Goal: Information Seeking & Learning: Stay updated

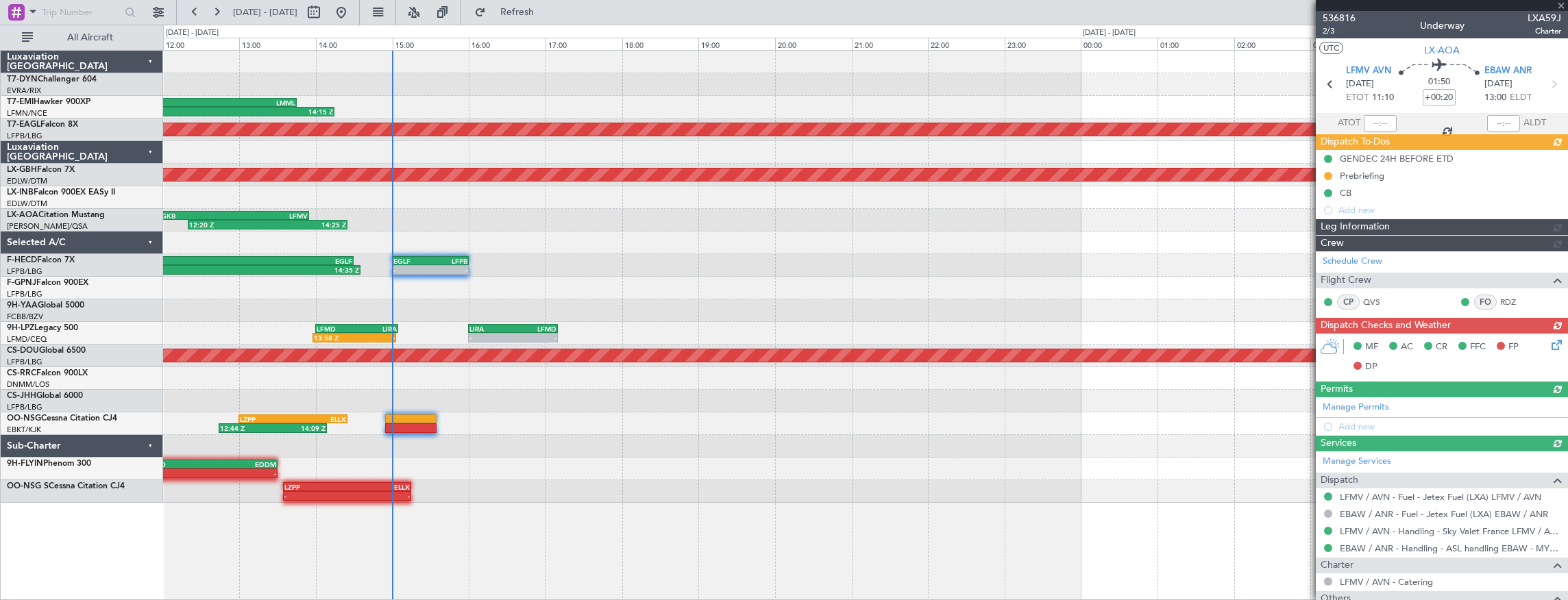
scroll to position [137, 0]
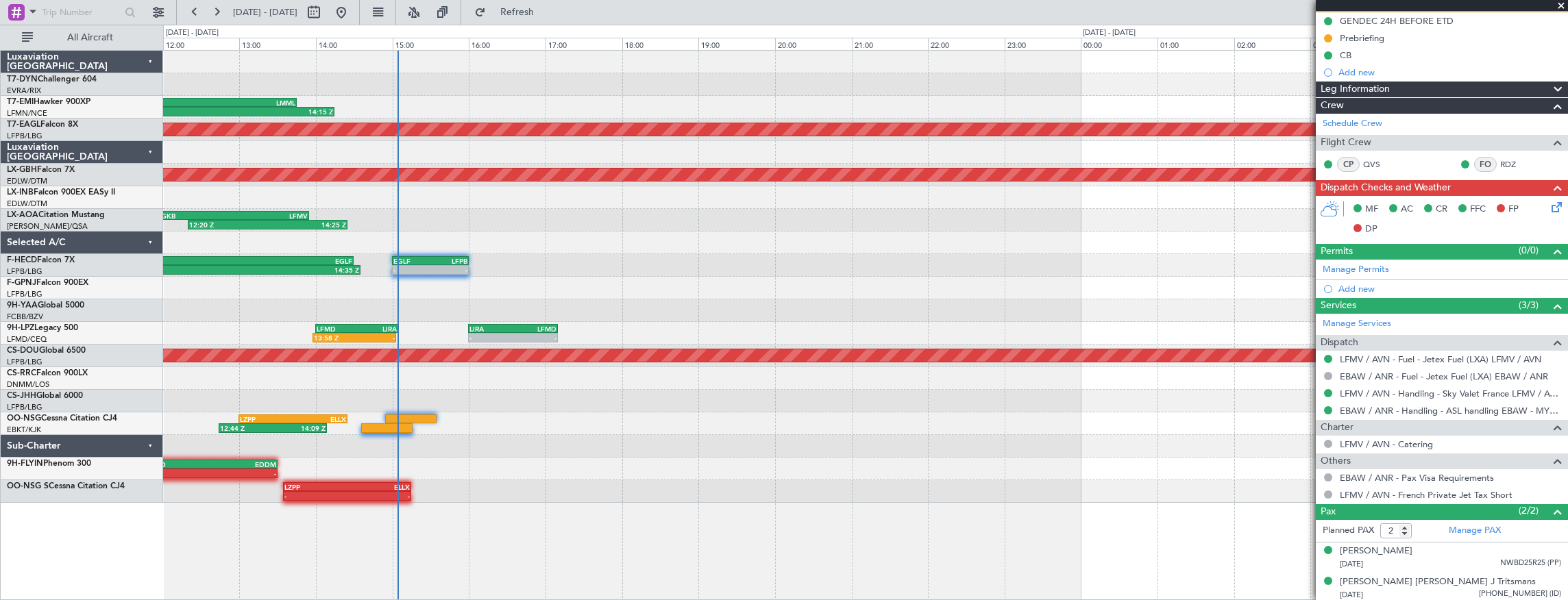
click at [358, 175] on div "10:26 Z 14:15 Z LPMA 10:00 Z LMML 13:45 Z Planned Maint [GEOGRAPHIC_DATA] (Al M…" at bounding box center [865, 276] width 1405 height 452
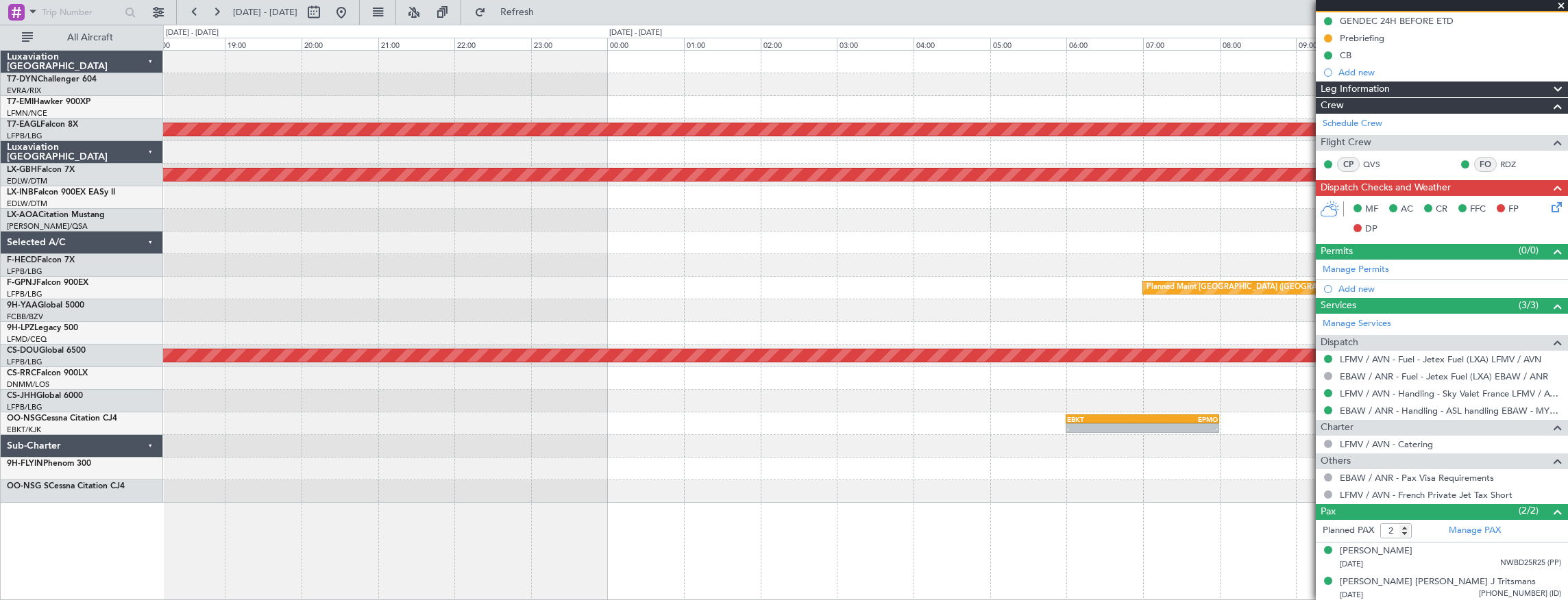
click at [313, 204] on div "10:26 Z 14:15 Z LPMA 10:00 Z LMML 13:45 Z Planned Maint [GEOGRAPHIC_DATA] (Al M…" at bounding box center [865, 276] width 1405 height 452
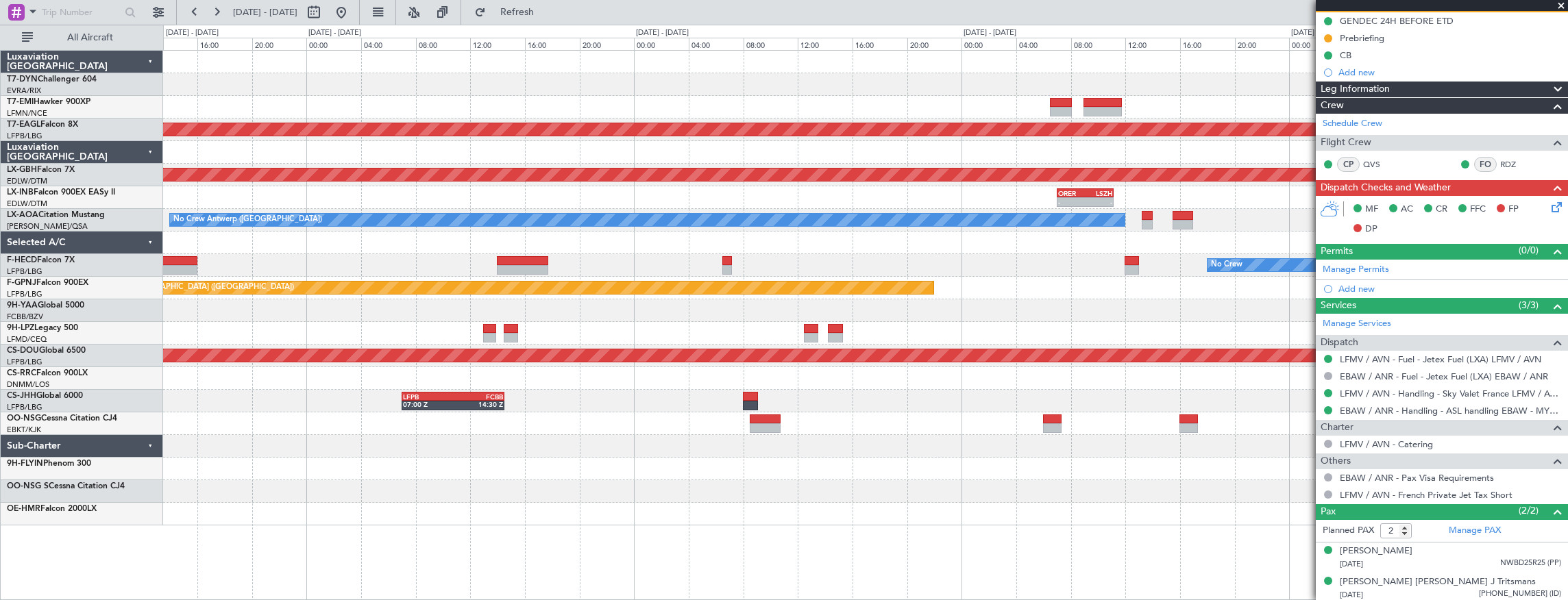
click at [210, 164] on div "Planned Maint Dubai (Al Maktoum Intl) Planned Maint Nurnberg - - ORER 07:00 Z L…" at bounding box center [865, 287] width 1405 height 474
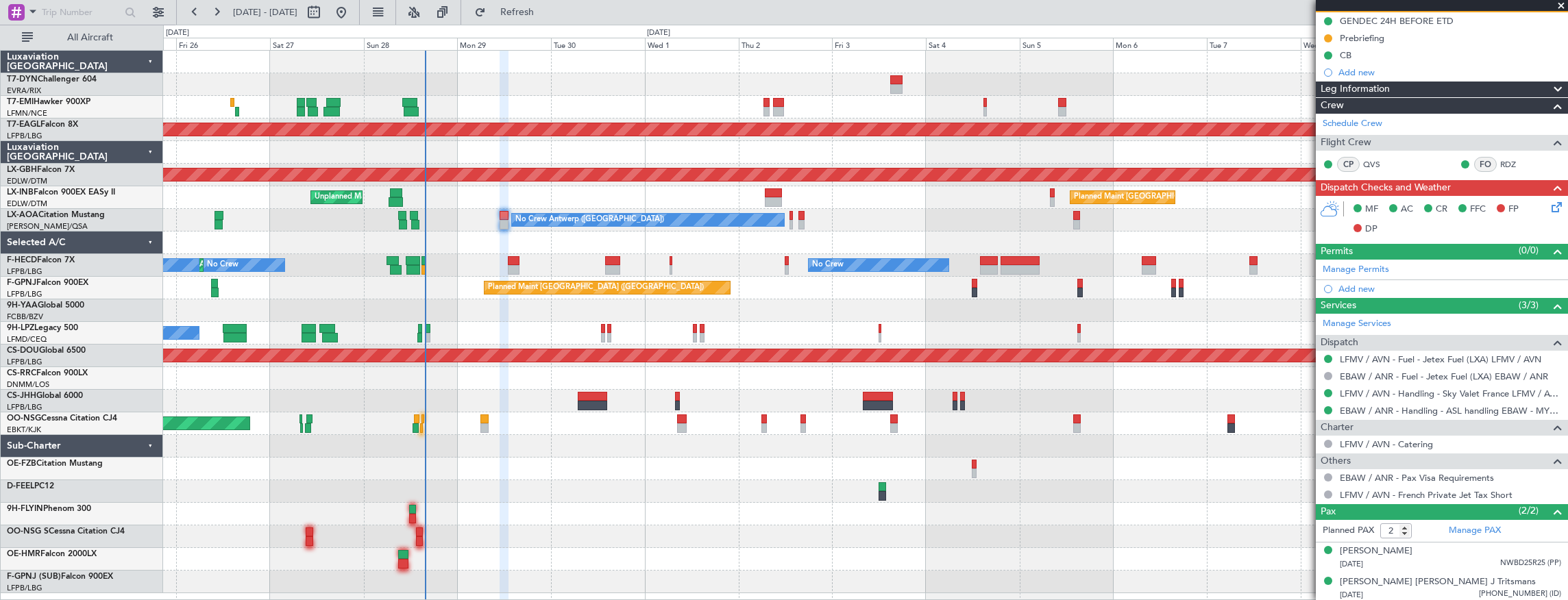
click at [848, 209] on div "No Crew Antwerp ([GEOGRAPHIC_DATA]) No Crew [GEOGRAPHIC_DATA] ([GEOGRAPHIC_DATA…" at bounding box center [865, 220] width 1405 height 23
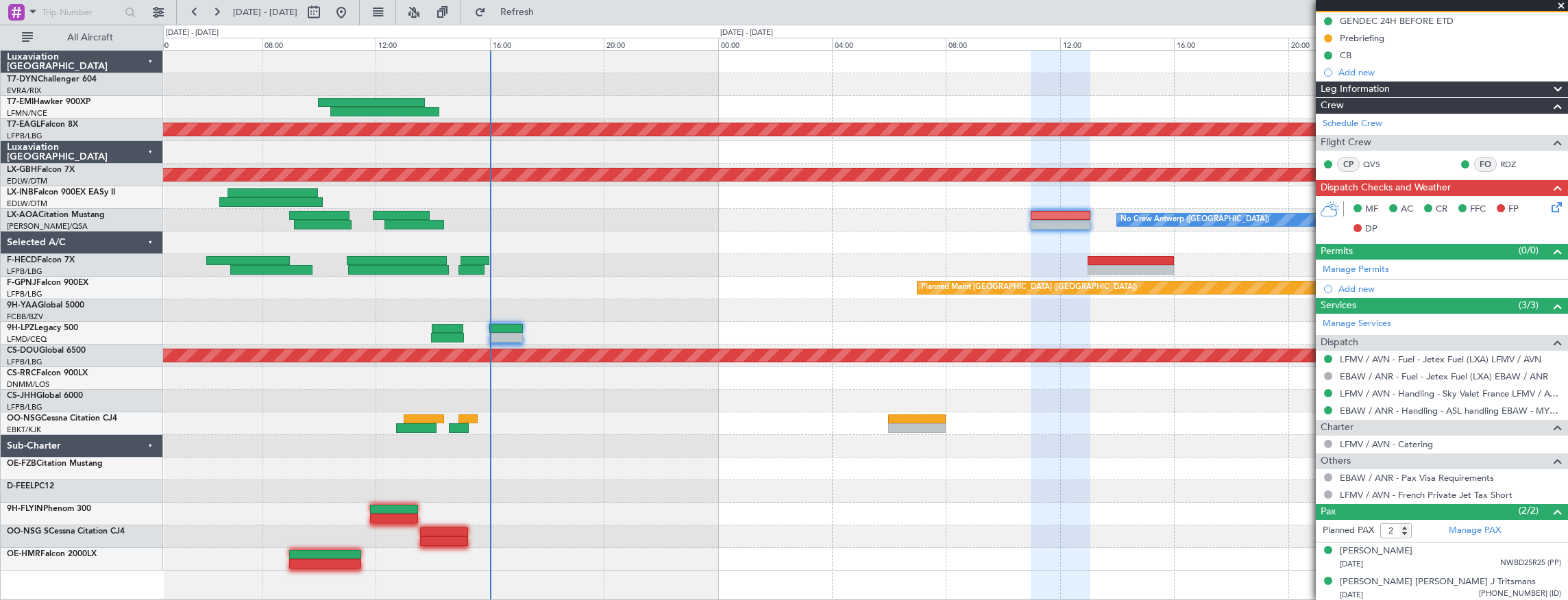
click at [647, 330] on div at bounding box center [865, 333] width 1405 height 23
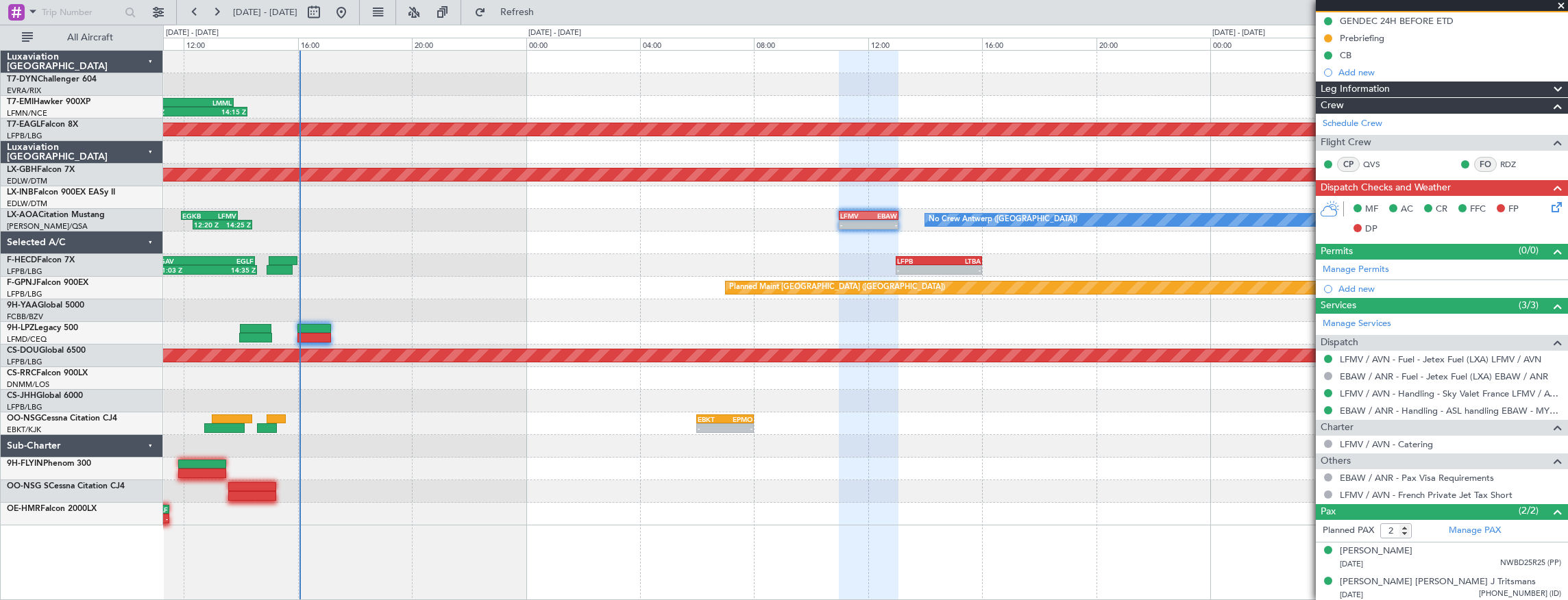
click at [549, 272] on div "10:26 Z 14:15 Z LPMA 10:00 Z LMML 13:45 Z Planned Maint [GEOGRAPHIC_DATA] (Al M…" at bounding box center [865, 287] width 1405 height 474
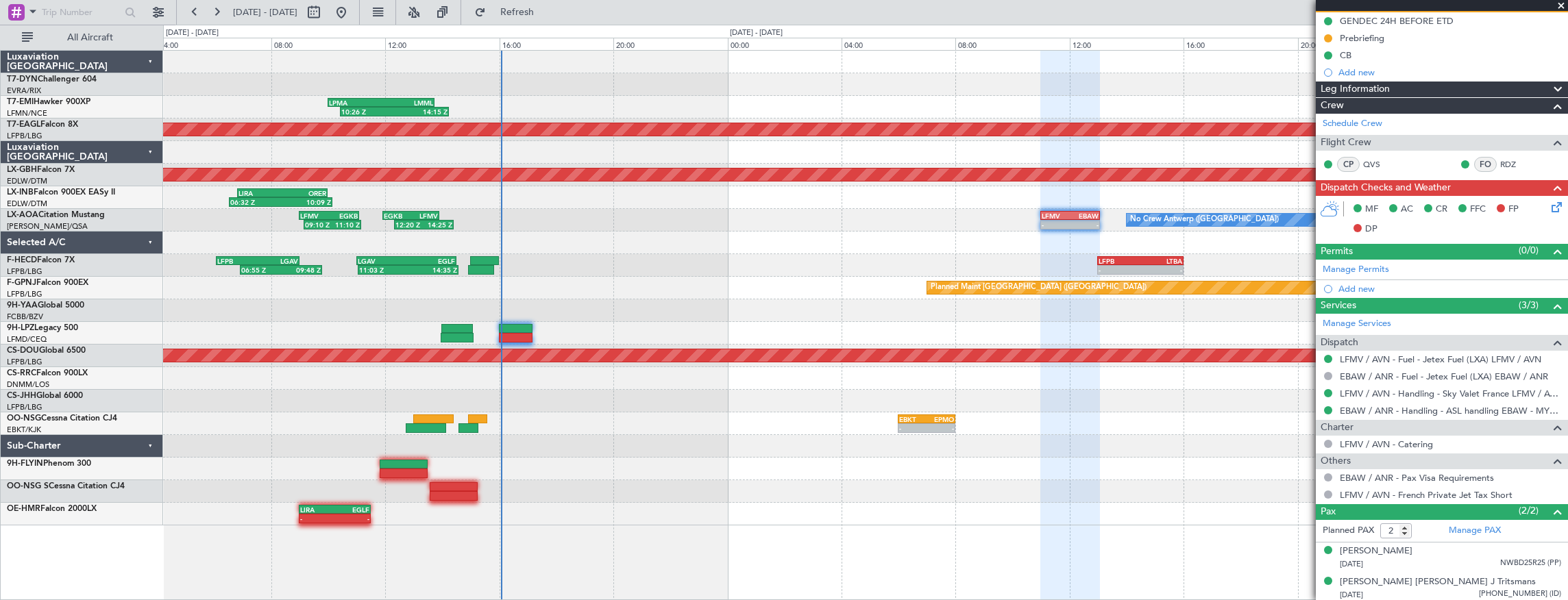
click at [572, 221] on div "No Crew Antwerp ([GEOGRAPHIC_DATA]) 12:20 Z 14:25 Z EGKB 11:55 Z LFMV 13:55 Z -…" at bounding box center [865, 220] width 1405 height 23
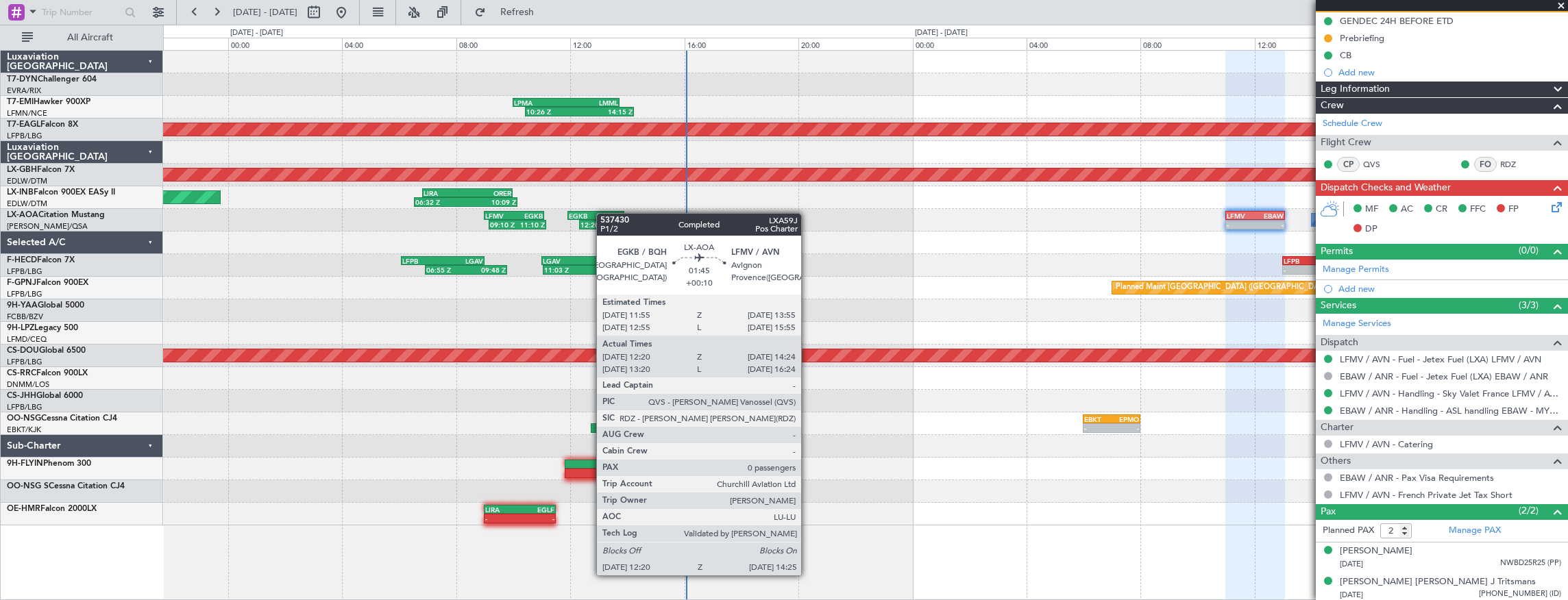
click at [602, 215] on div "10:26 Z 14:15 Z LPMA 10:00 Z LMML 13:45 Z EGKB 14:30 Z LPMA 18:10 Z 13:55 Z 18:…" at bounding box center [865, 287] width 1405 height 474
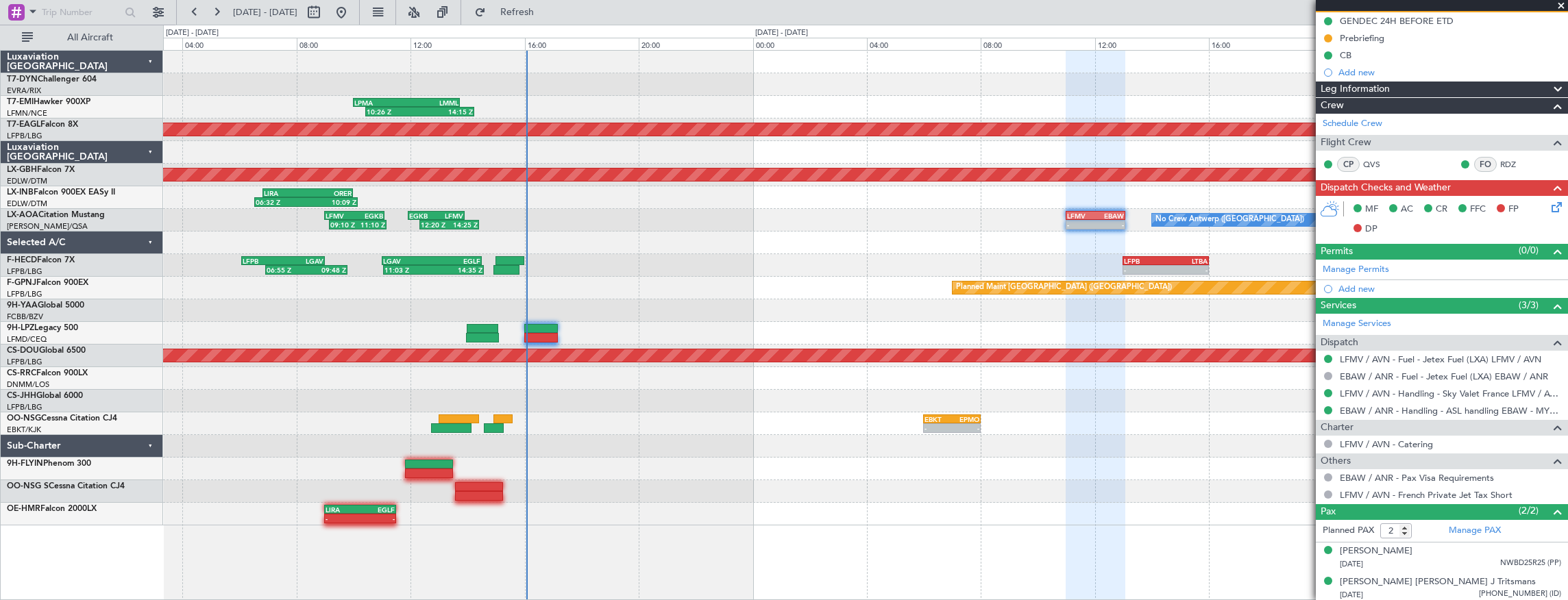
click at [556, 224] on div "10:26 Z 14:15 Z LPMA 10:00 Z LMML 13:45 Z EGKB 14:30 Z LPMA 18:10 Z 13:55 Z 18:…" at bounding box center [865, 287] width 1405 height 474
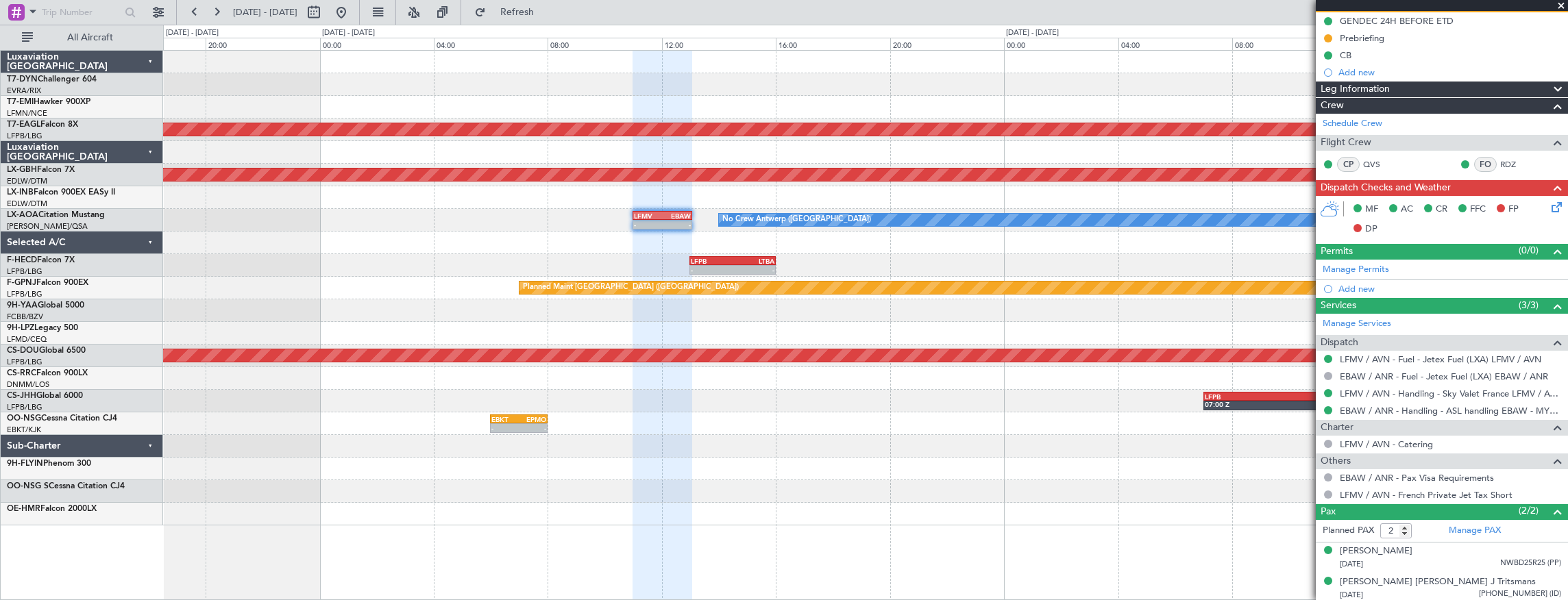
click at [395, 215] on div "No Crew Antwerp ([GEOGRAPHIC_DATA]) - - LFMV 11:00 Z EBAW 13:05 Z LFMV 09:00 Z …" at bounding box center [865, 220] width 1405 height 23
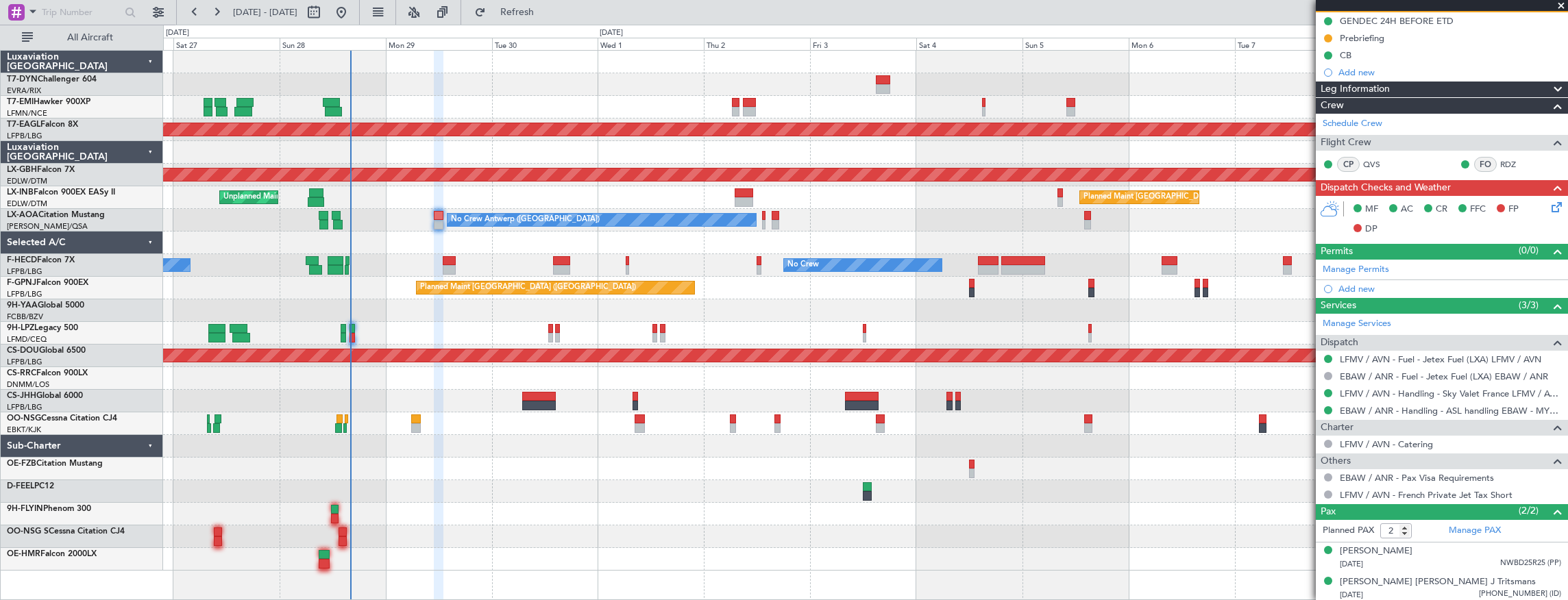
click at [843, 210] on div "Planned Maint Dubai (Al Maktoum Intl) Planned Maint Nurnberg Unplanned Maint [G…" at bounding box center [865, 310] width 1405 height 520
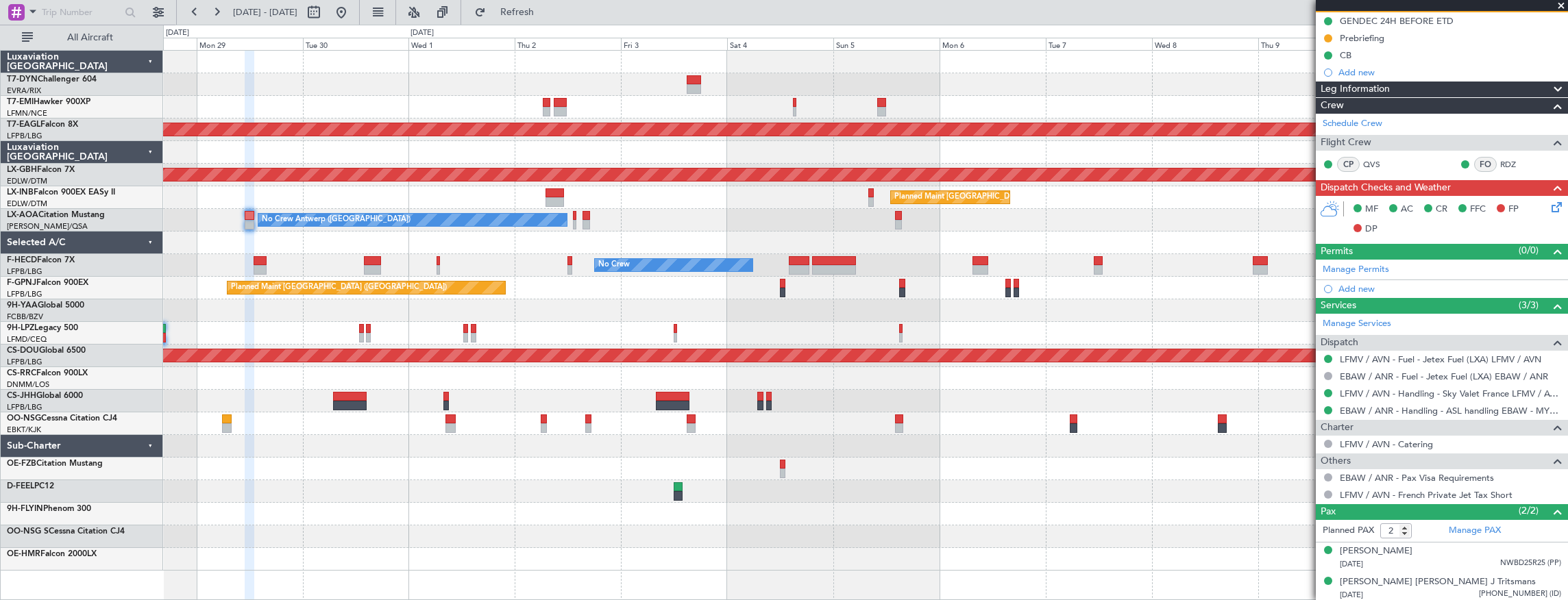
click at [794, 215] on div "Planned Maint Dubai (Al Maktoum Intl) Planned Maint Nurnberg Planned Maint [GEO…" at bounding box center [865, 310] width 1405 height 520
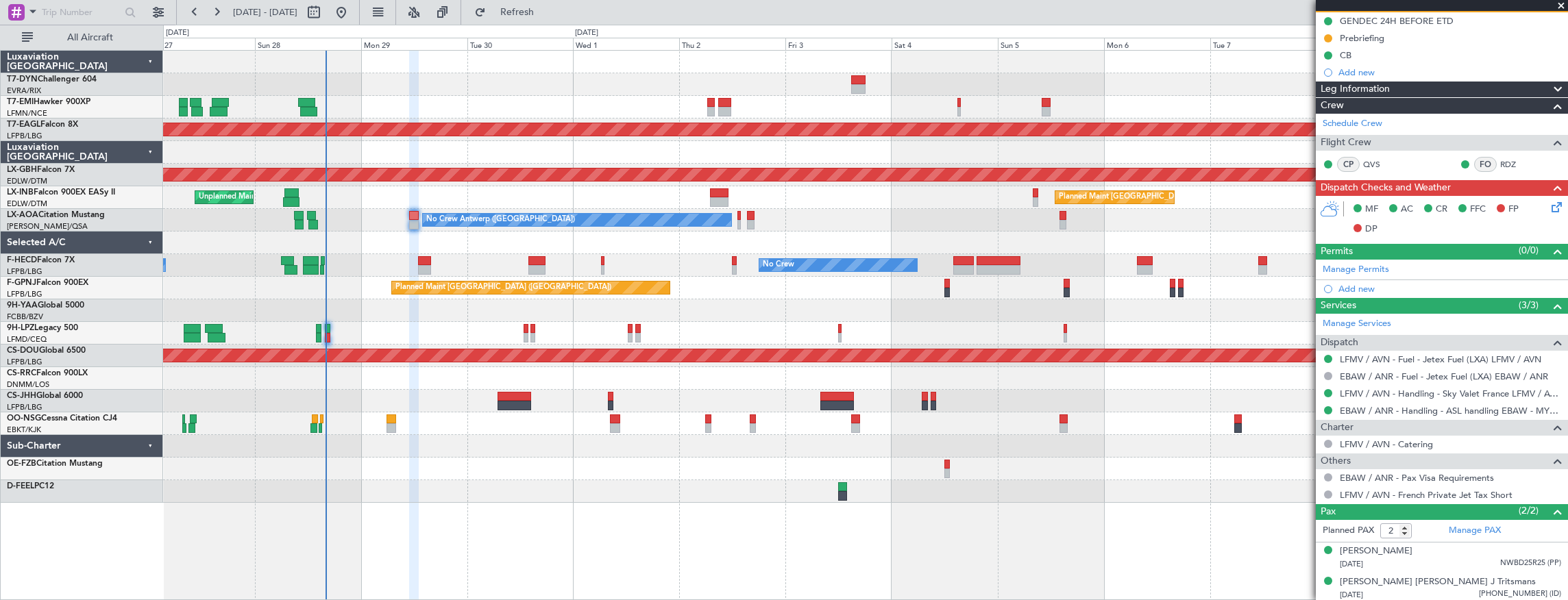
click at [602, 240] on div at bounding box center [865, 242] width 1405 height 23
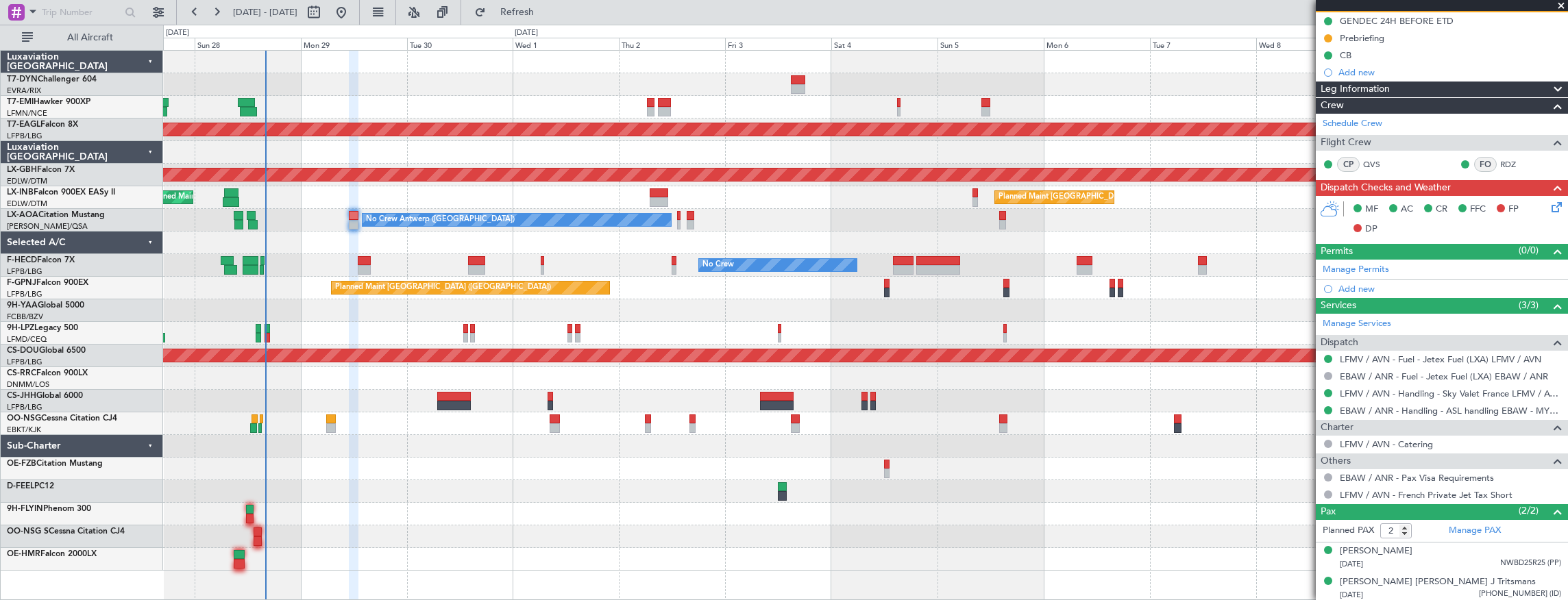
click at [287, 363] on div "Planned Maint Dubai (Al Maktoum Intl) Planned Maint Nurnberg Unplanned Maint [G…" at bounding box center [865, 310] width 1405 height 520
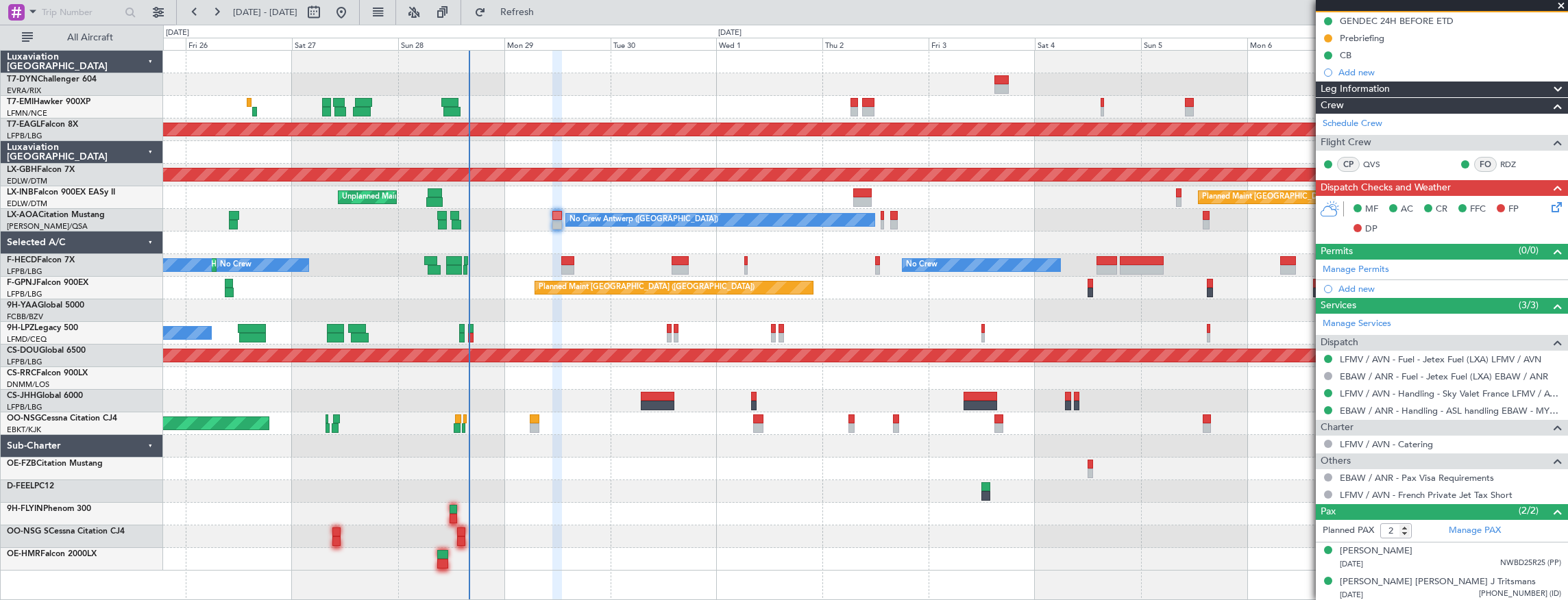
click at [564, 498] on div at bounding box center [865, 491] width 1405 height 23
